Goal: Check status

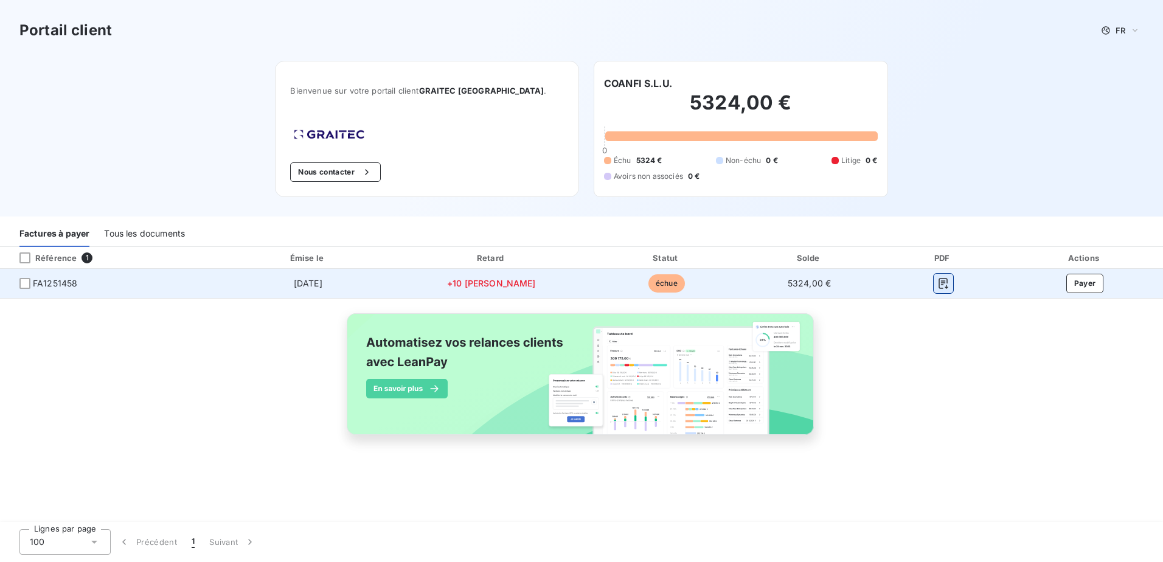
click at [939, 282] on icon "button" at bounding box center [943, 283] width 9 height 11
